Goal: Find specific page/section: Find specific page/section

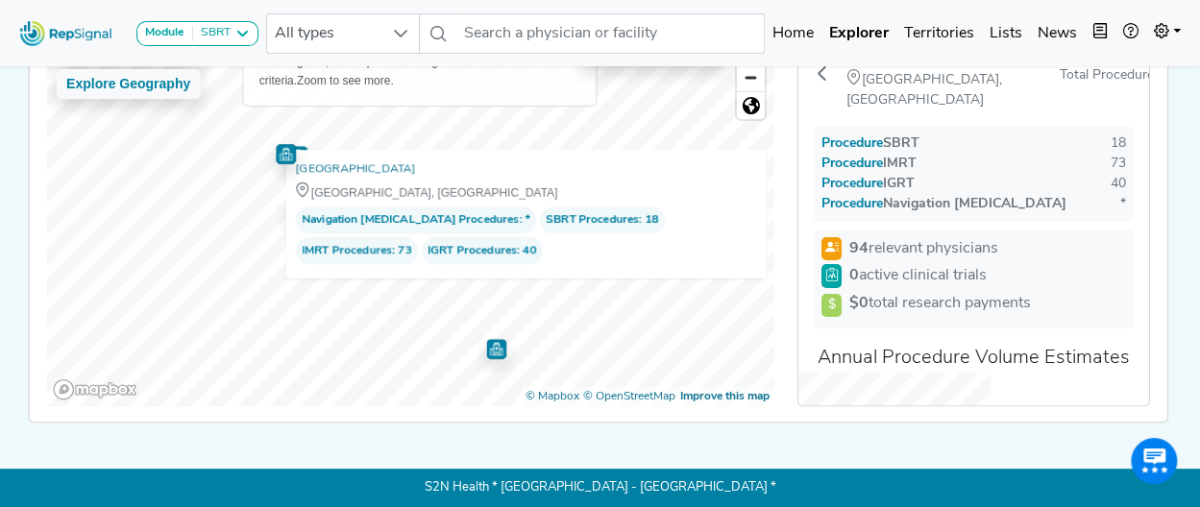
scroll to position [269, 0]
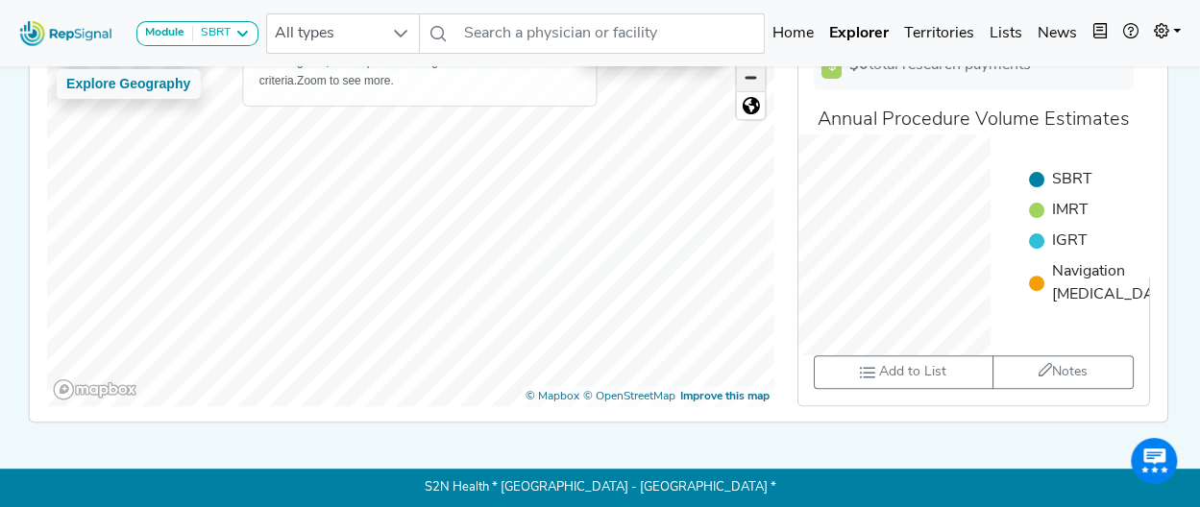
click at [746, 74] on span "Zoom out" at bounding box center [751, 77] width 28 height 27
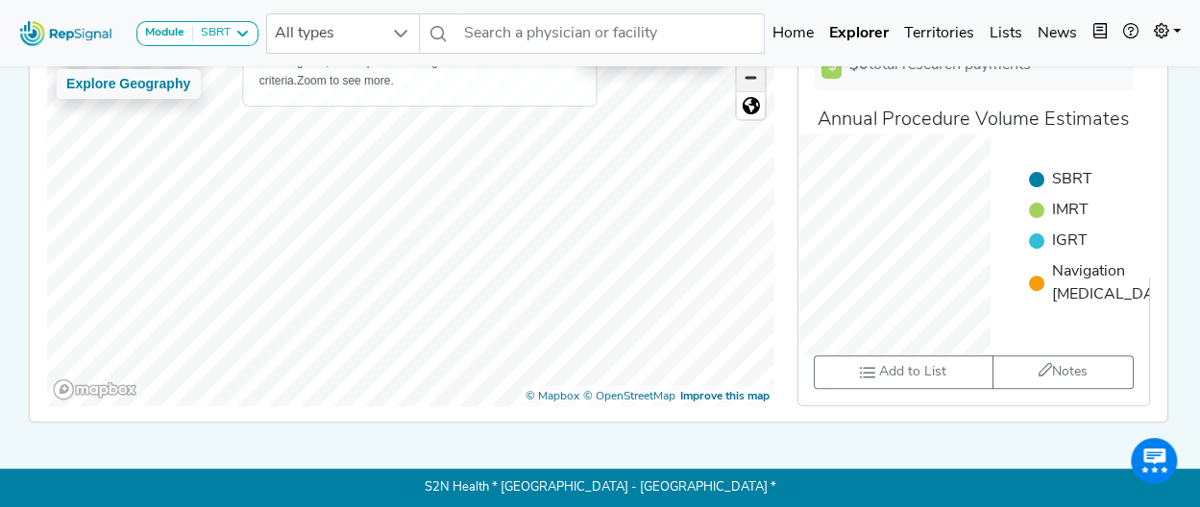
click at [746, 74] on span "Zoom out" at bounding box center [751, 77] width 28 height 27
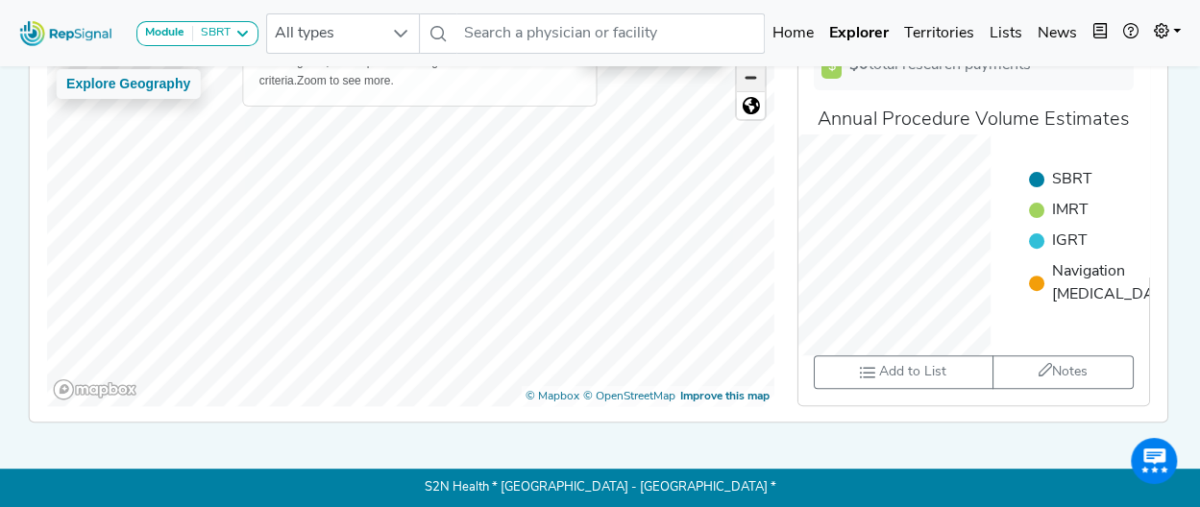
click at [746, 74] on span "Zoom out" at bounding box center [751, 77] width 28 height 27
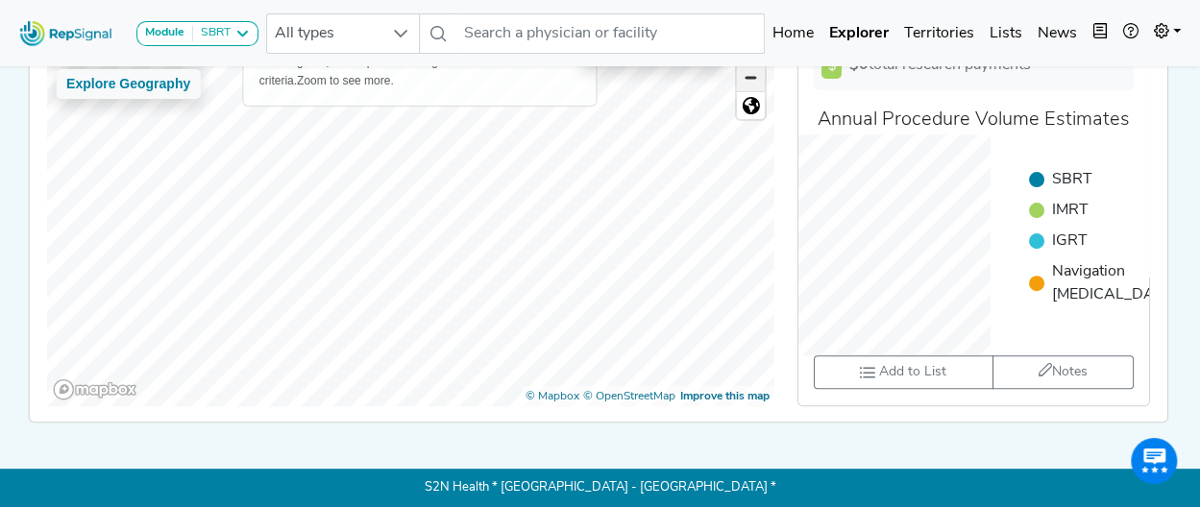
click at [746, 74] on span "Zoom out" at bounding box center [751, 77] width 28 height 27
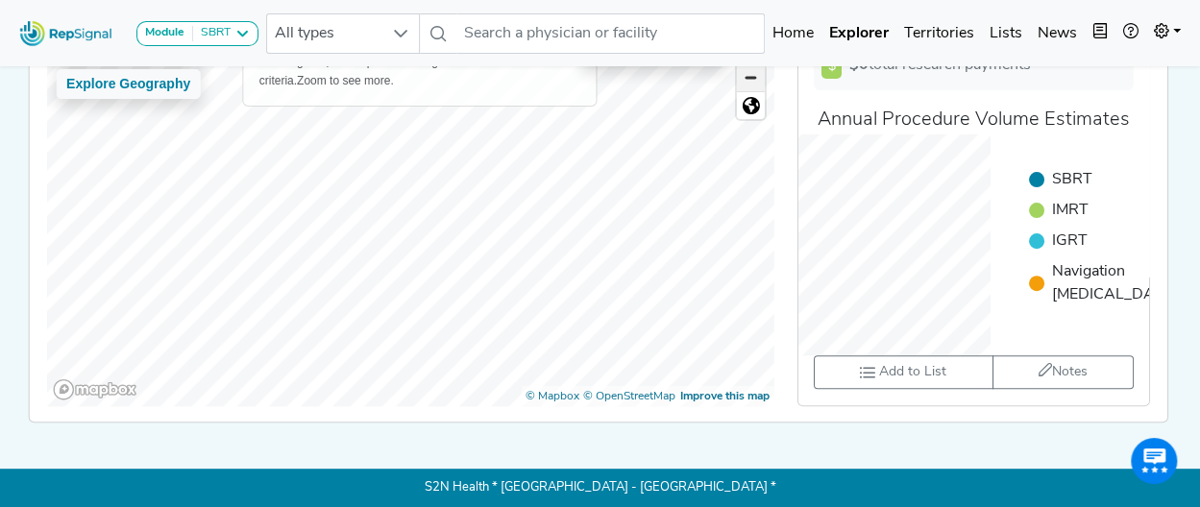
click at [746, 74] on span "Zoom out" at bounding box center [751, 77] width 28 height 27
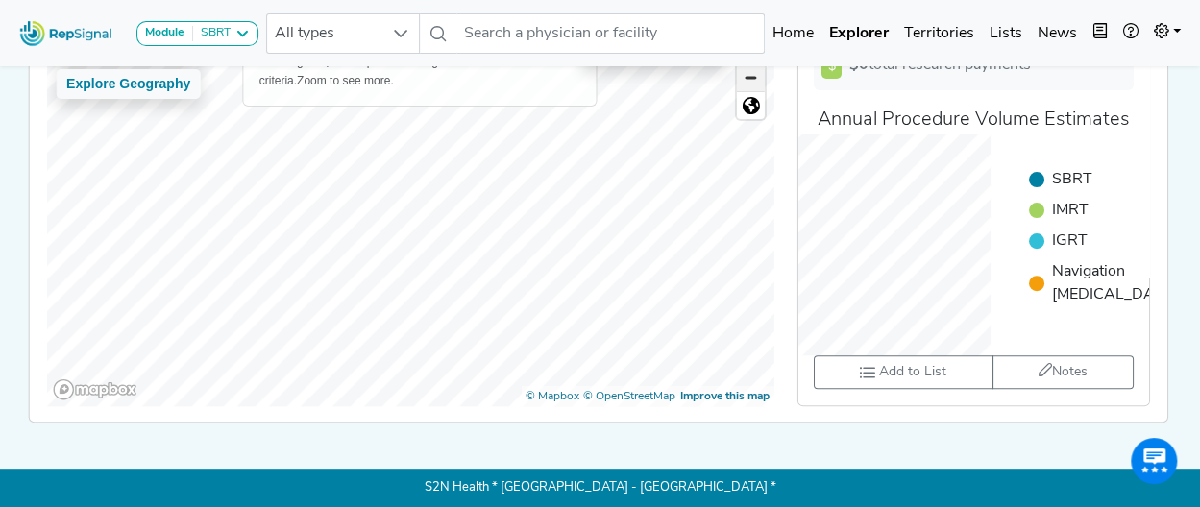
click at [746, 74] on span "Zoom out" at bounding box center [751, 77] width 28 height 27
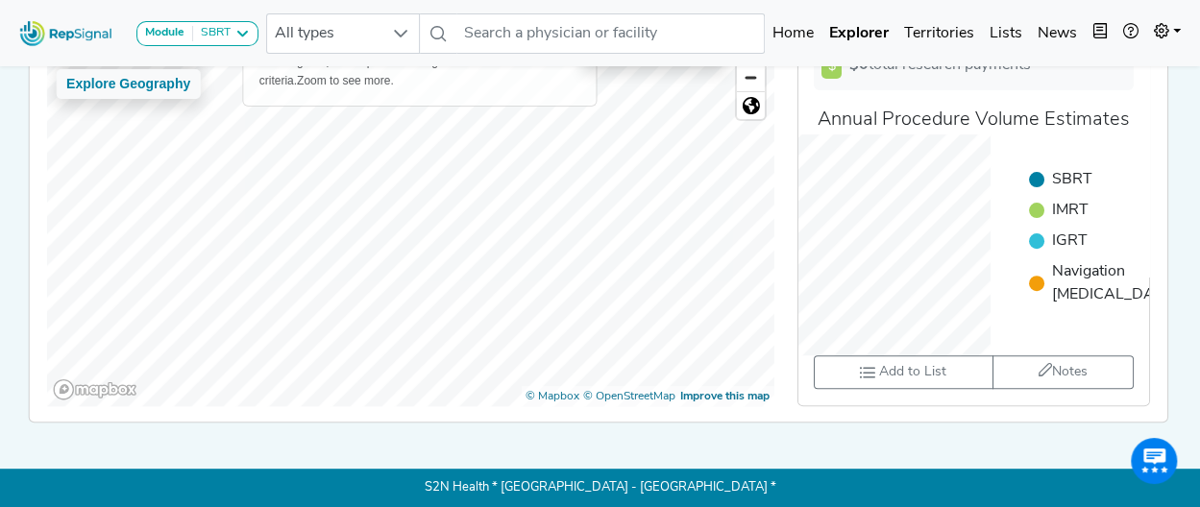
click at [382, 466] on div "Module SBRT [MEDICAL_DATA] Disposable Bronchoscope SBRT SPE TTNA [MEDICAL_DATA]…" at bounding box center [600, 150] width 1200 height 715
click at [535, 8] on div "Module SBRT [MEDICAL_DATA] Disposable Bronchoscope SBRT SPE TTNA [MEDICAL_DATA]…" at bounding box center [600, 33] width 1200 height 51
click at [542, 35] on input "text" at bounding box center [610, 33] width 308 height 40
